Goal: Navigation & Orientation: Find specific page/section

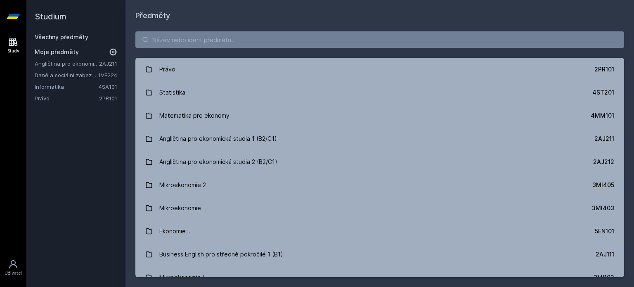
click at [80, 73] on link "Daně a sociální zabezpečení" at bounding box center [67, 75] width 64 height 8
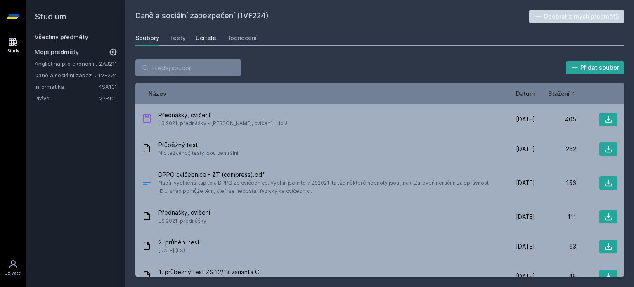
click at [210, 41] on div "Učitelé" at bounding box center [206, 38] width 21 height 8
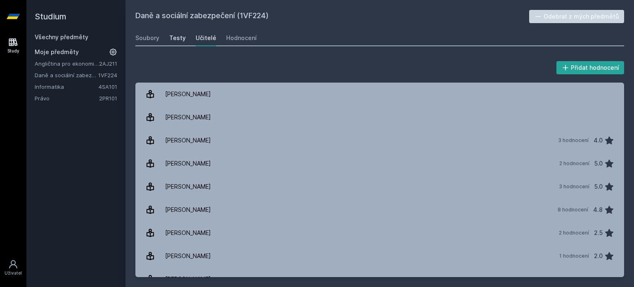
click at [174, 38] on div "Testy" at bounding box center [177, 38] width 16 height 8
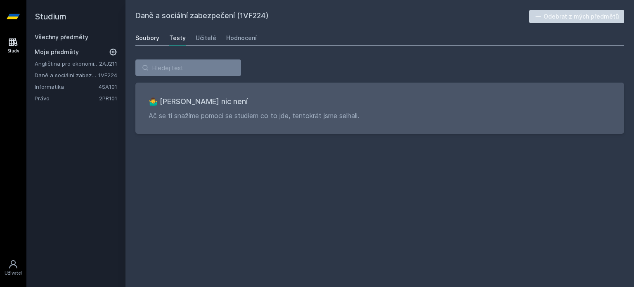
click at [151, 38] on div "Soubory" at bounding box center [147, 38] width 24 height 8
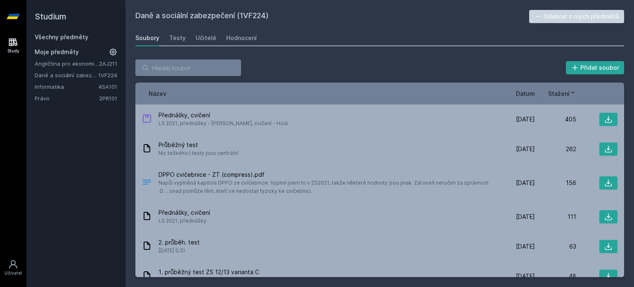
click at [526, 92] on span "Datum" at bounding box center [525, 93] width 19 height 9
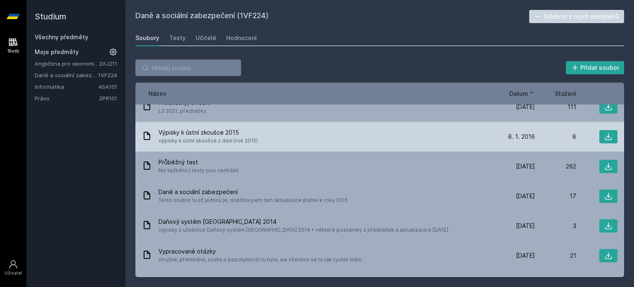
scroll to position [80, 0]
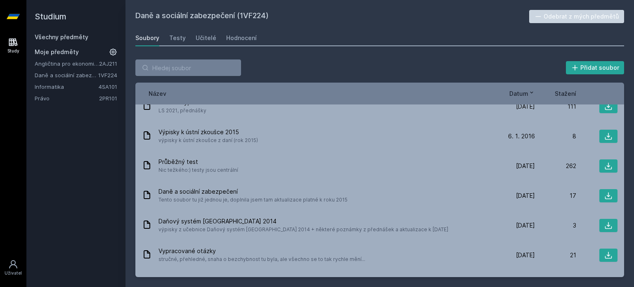
click at [54, 87] on link "Informatika" at bounding box center [67, 86] width 64 height 8
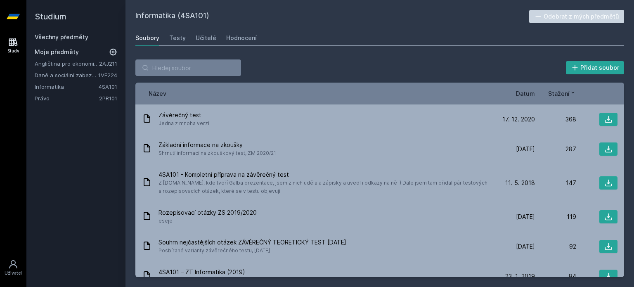
click at [523, 95] on span "Datum" at bounding box center [525, 93] width 19 height 9
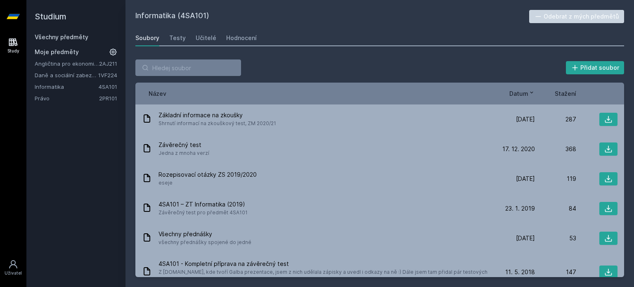
click at [523, 95] on span "Datum" at bounding box center [518, 93] width 19 height 9
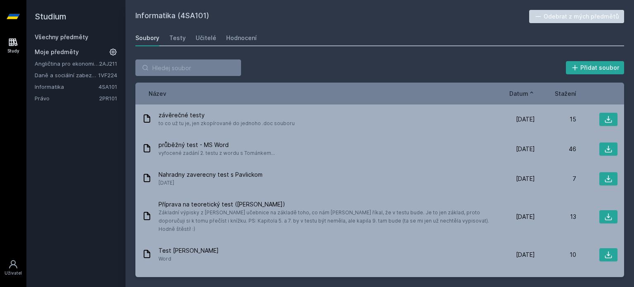
click at [523, 95] on span "Datum" at bounding box center [518, 93] width 19 height 9
